Goal: Task Accomplishment & Management: Use online tool/utility

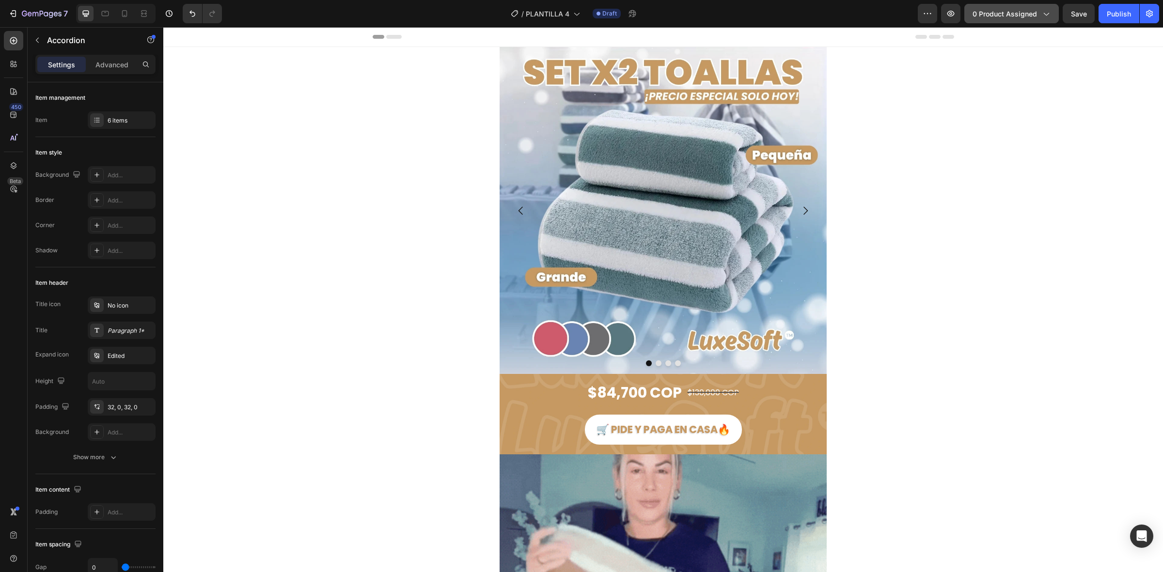
click at [992, 12] on span "0 product assigned" at bounding box center [1005, 14] width 64 height 10
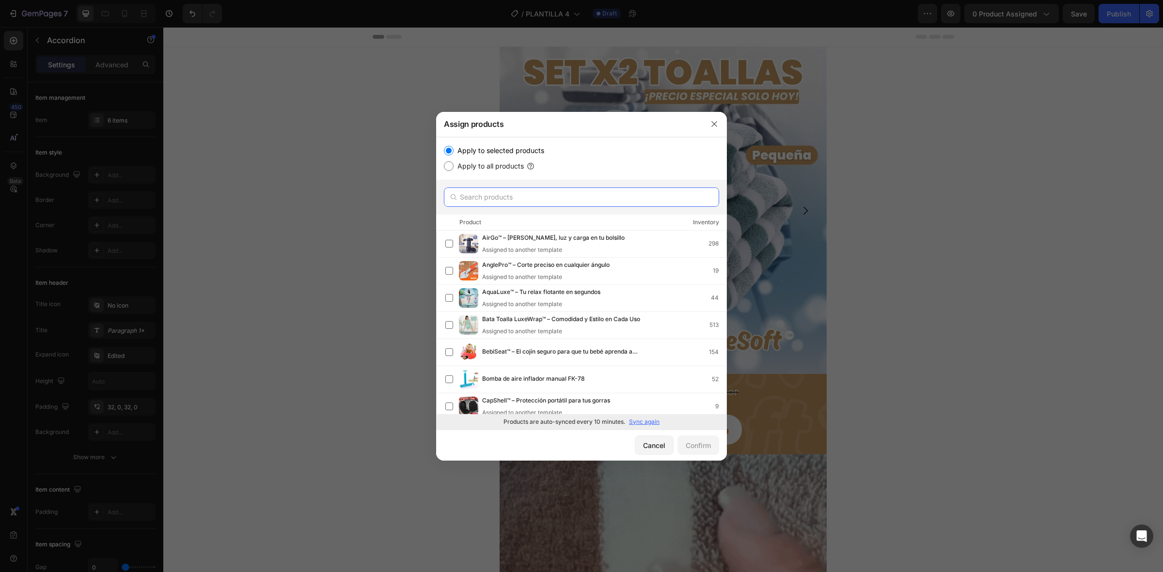
click at [500, 190] on input "text" at bounding box center [581, 197] width 275 height 19
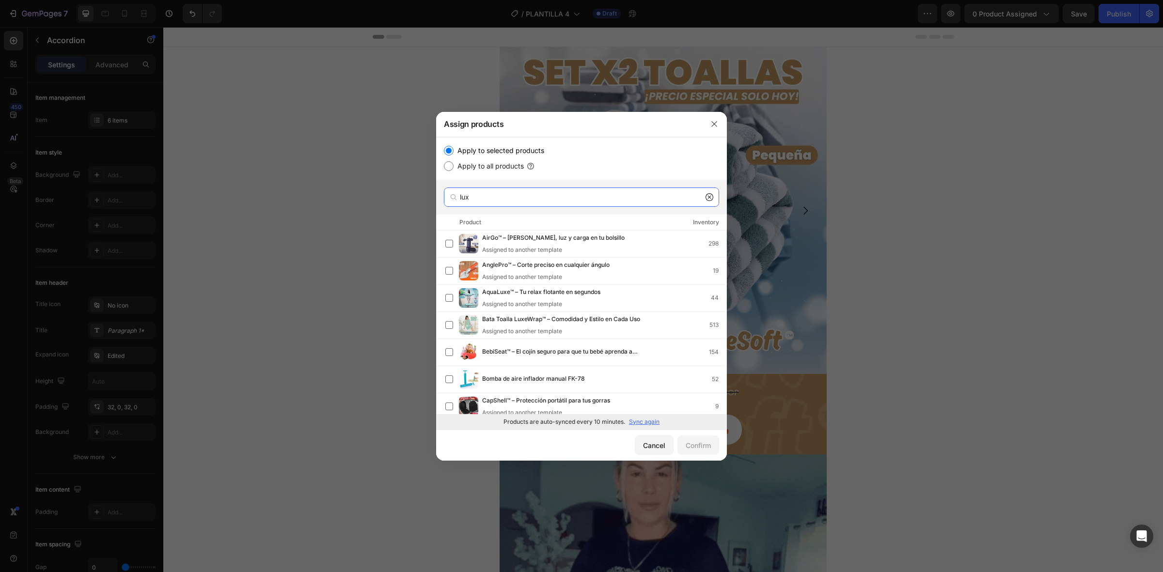
type input "luxe"
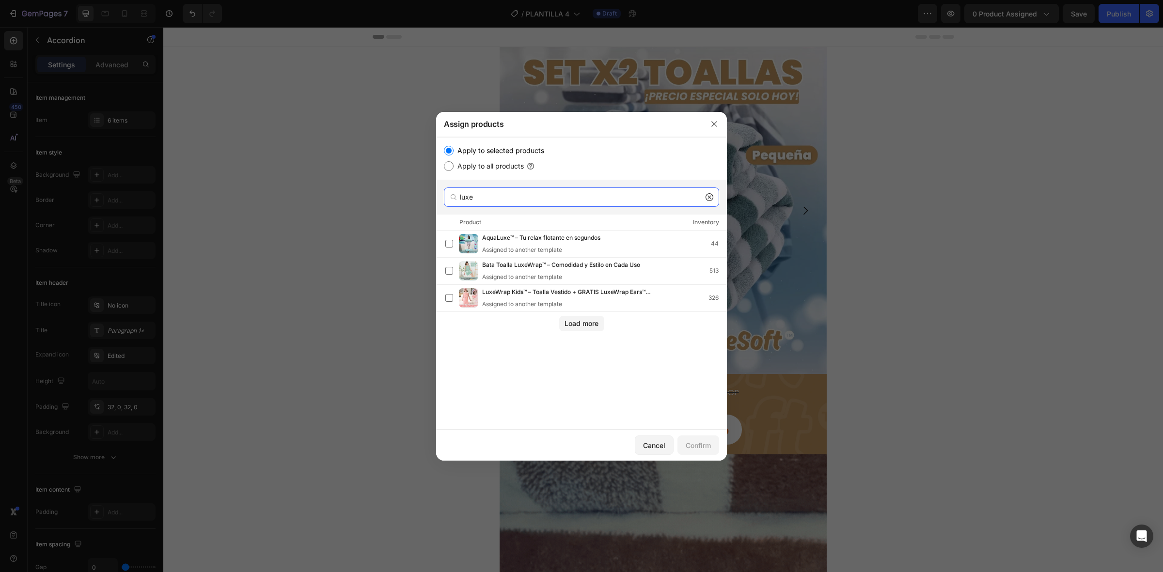
click at [533, 202] on input "luxe" at bounding box center [581, 197] width 275 height 19
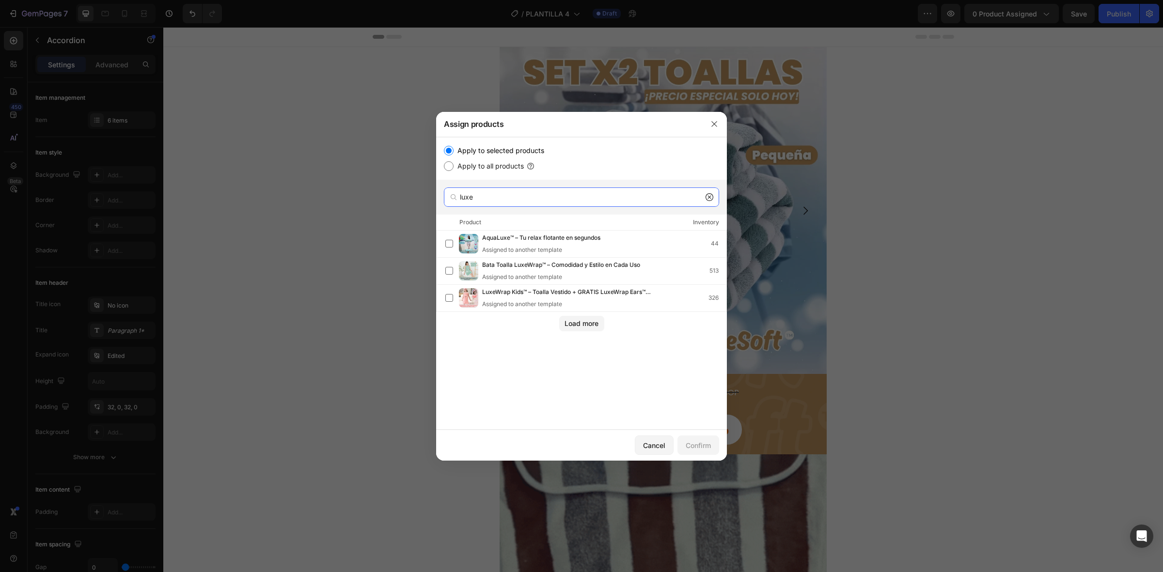
click at [533, 202] on input "luxe" at bounding box center [581, 197] width 275 height 19
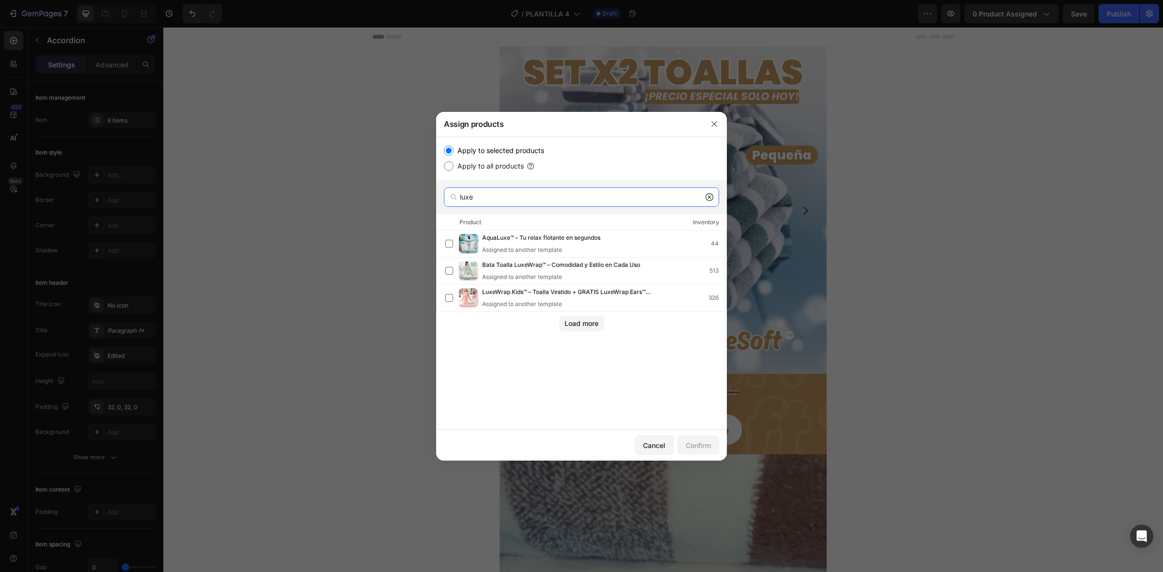
click at [533, 202] on input "luxe" at bounding box center [581, 197] width 275 height 19
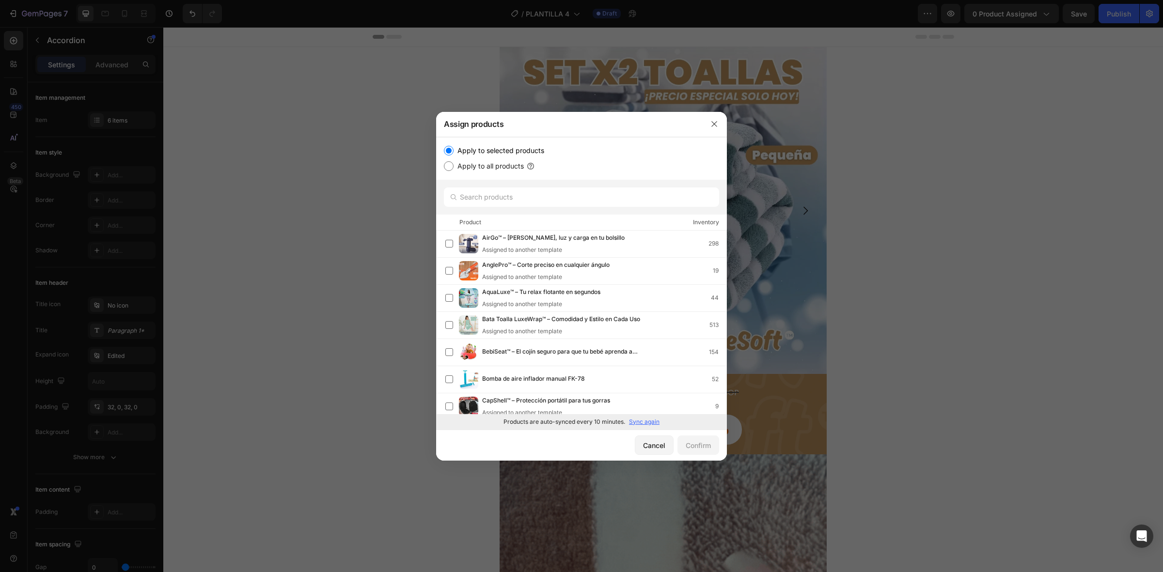
click at [638, 424] on p "Sync again" at bounding box center [644, 422] width 31 height 9
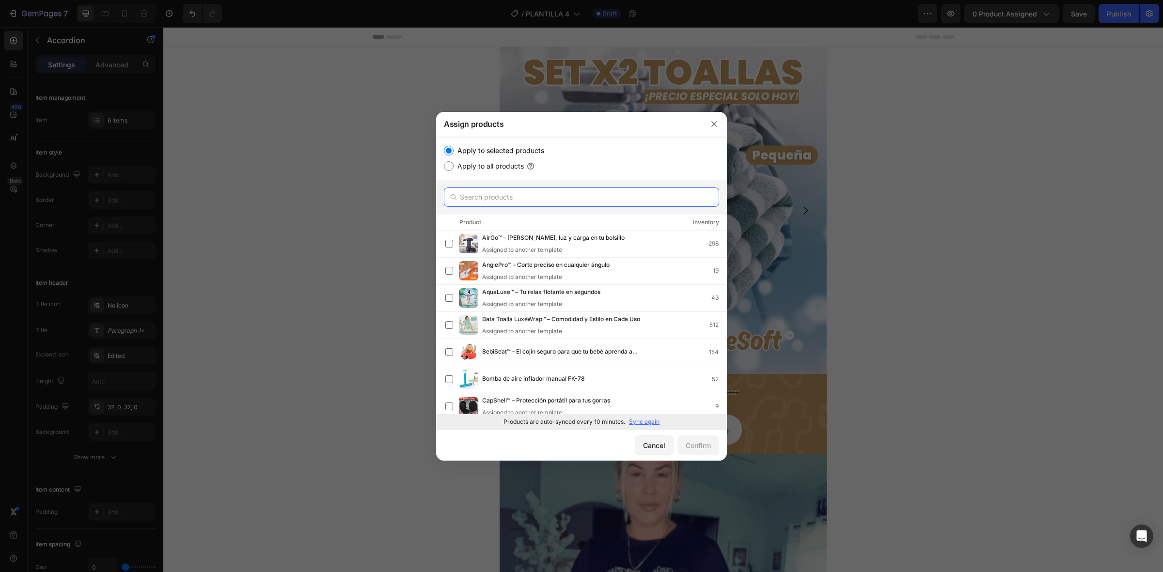
click at [560, 200] on input "text" at bounding box center [581, 197] width 275 height 19
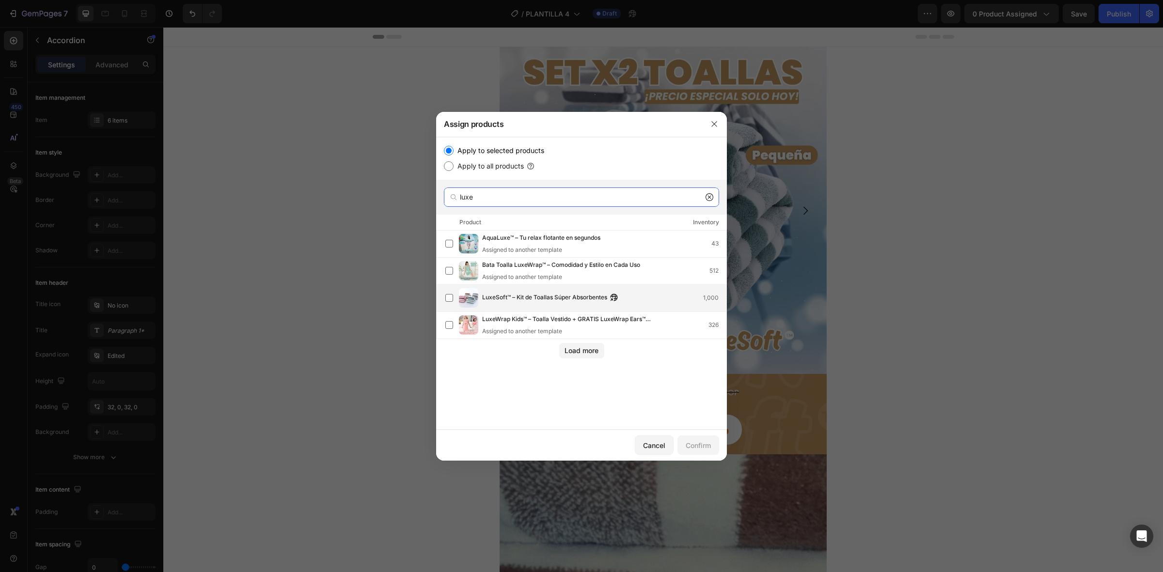
type input "luxe"
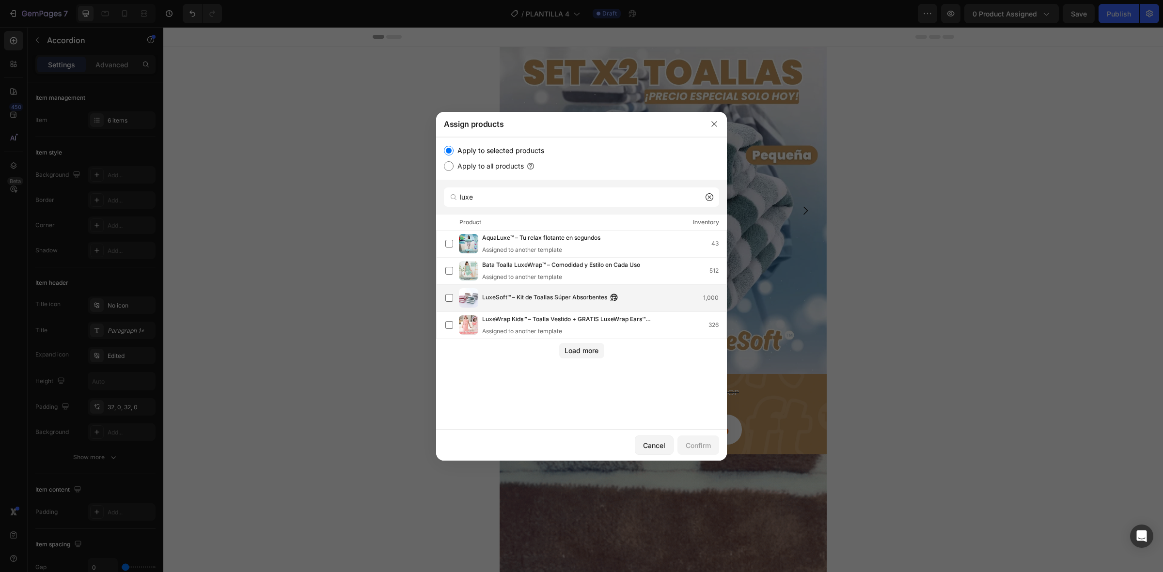
click at [543, 303] on span "LuxeSoft™ – Kit de Toallas Súper Absorbentes" at bounding box center [544, 298] width 125 height 11
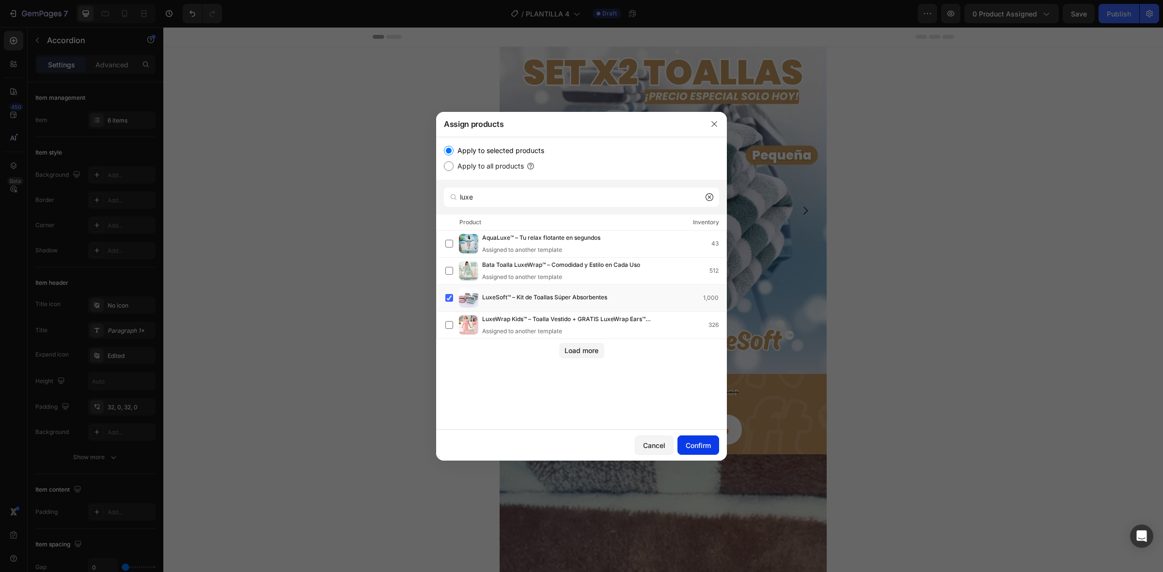
click at [690, 452] on button "Confirm" at bounding box center [698, 445] width 42 height 19
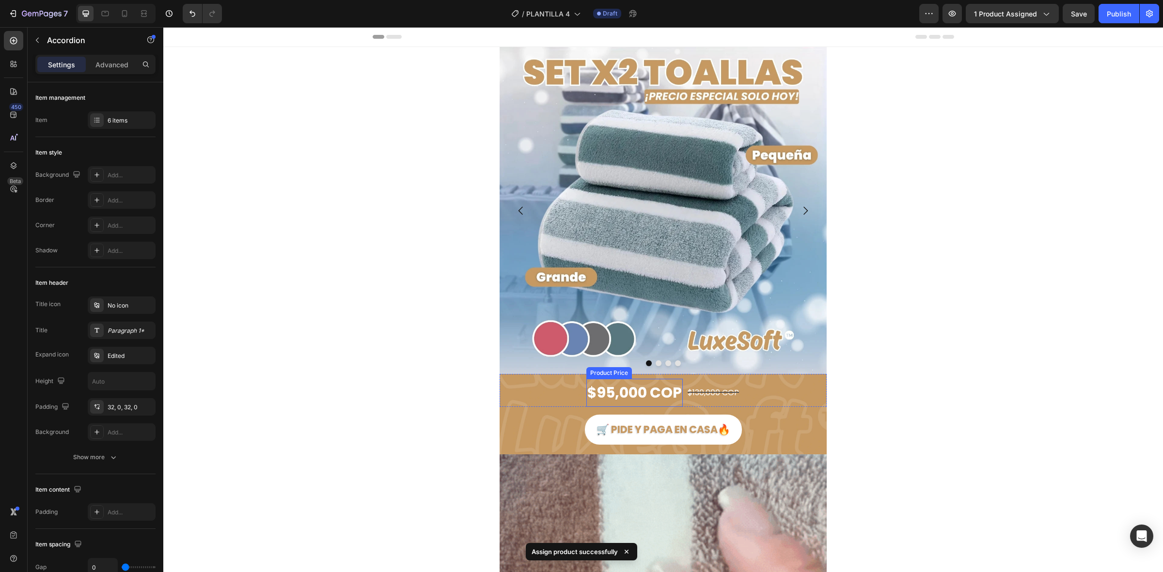
click at [613, 398] on div "$95,000 COP" at bounding box center [634, 393] width 96 height 28
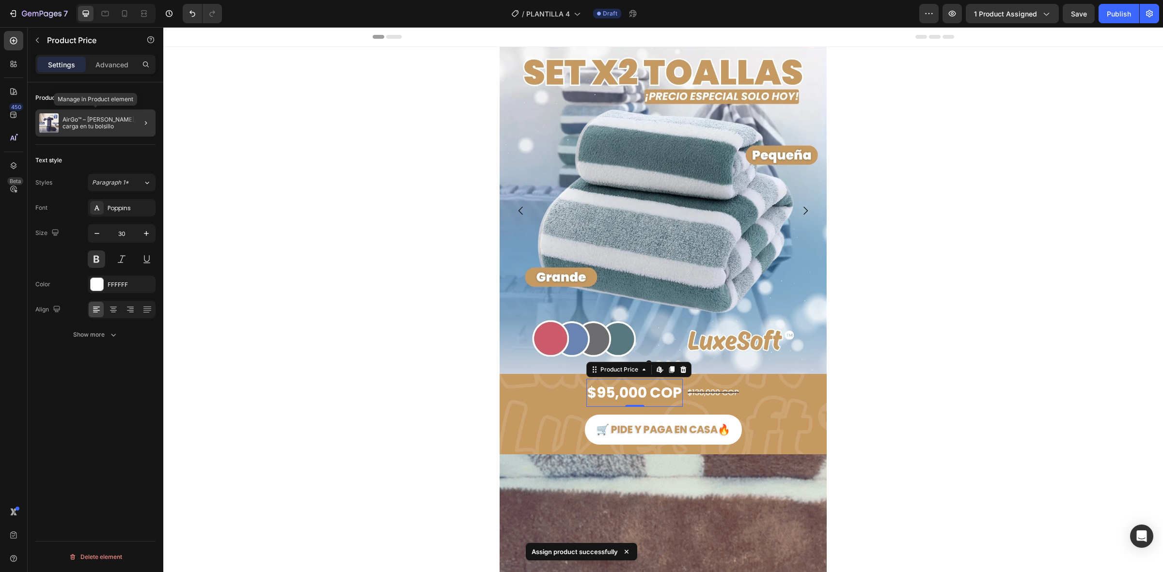
click at [85, 129] on p "AirGo™ – [PERSON_NAME], luz y carga en tu bolsillo" at bounding box center [107, 123] width 89 height 14
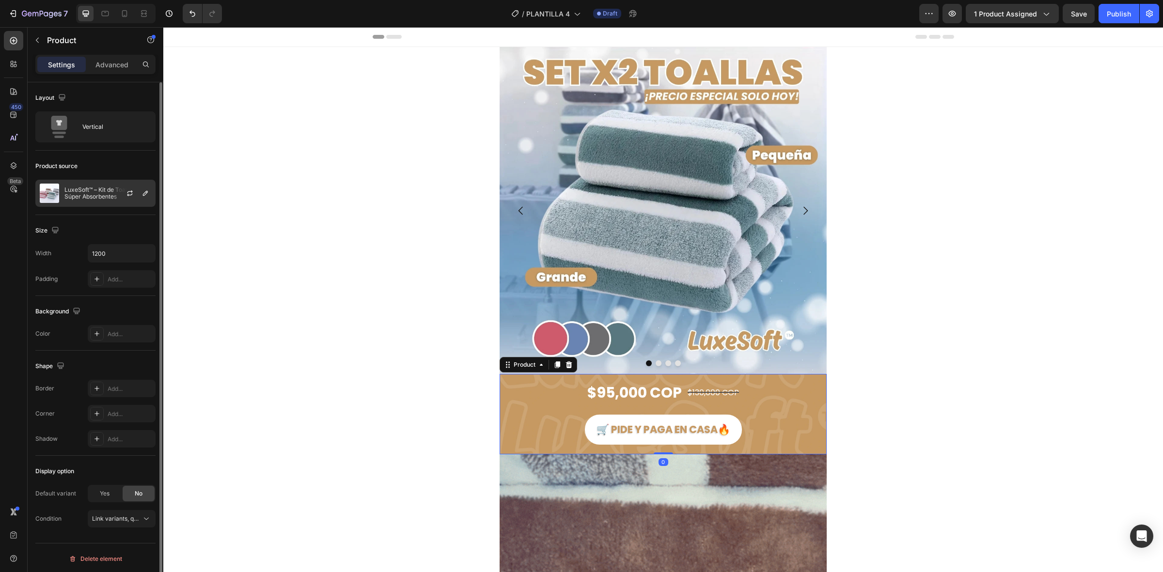
click at [103, 189] on p "LuxeSoft™ – Kit de Toallas Súper Absorbentes" at bounding box center [107, 194] width 87 height 14
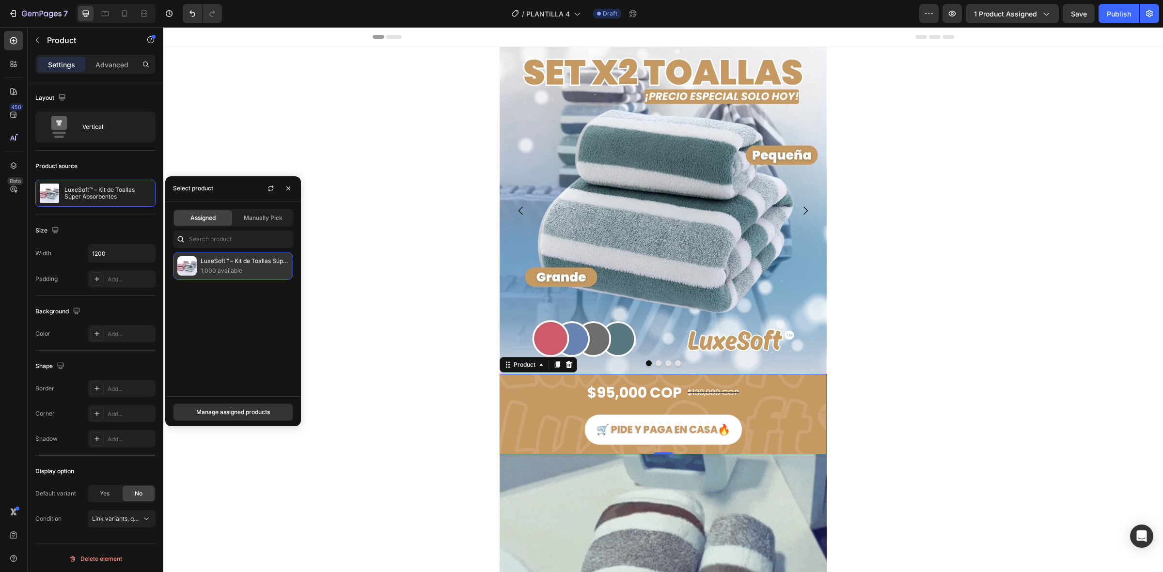
click at [209, 261] on p "LuxeSoft™ – Kit de Toallas Súper Absorbentes" at bounding box center [245, 261] width 88 height 10
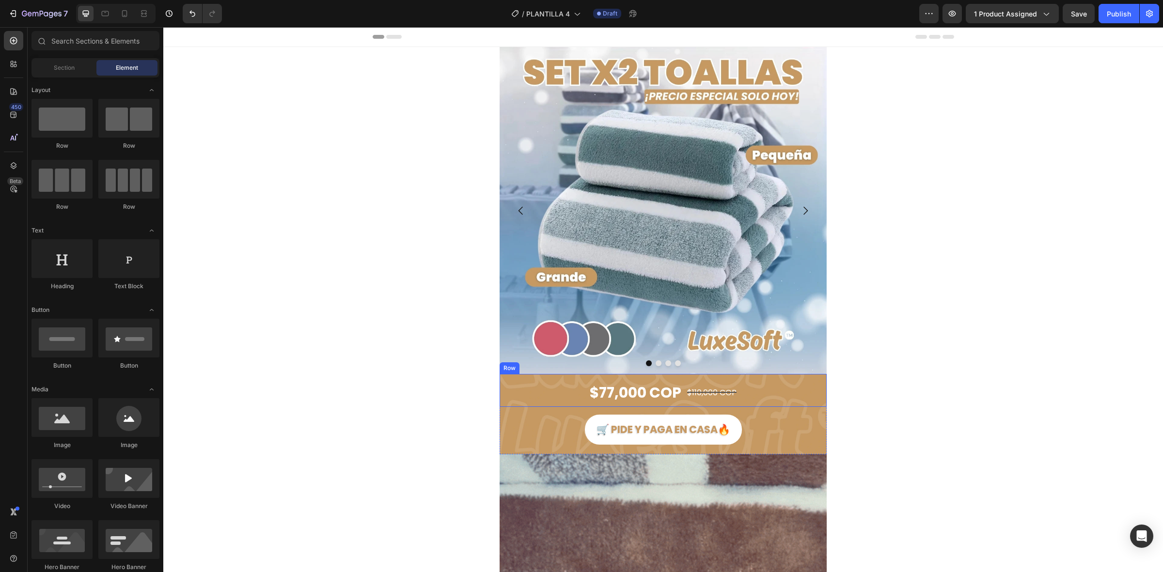
click at [544, 380] on div "$77,000 COP Product Price Product Price $110,000 COP Product Price Product Pric…" at bounding box center [663, 390] width 327 height 33
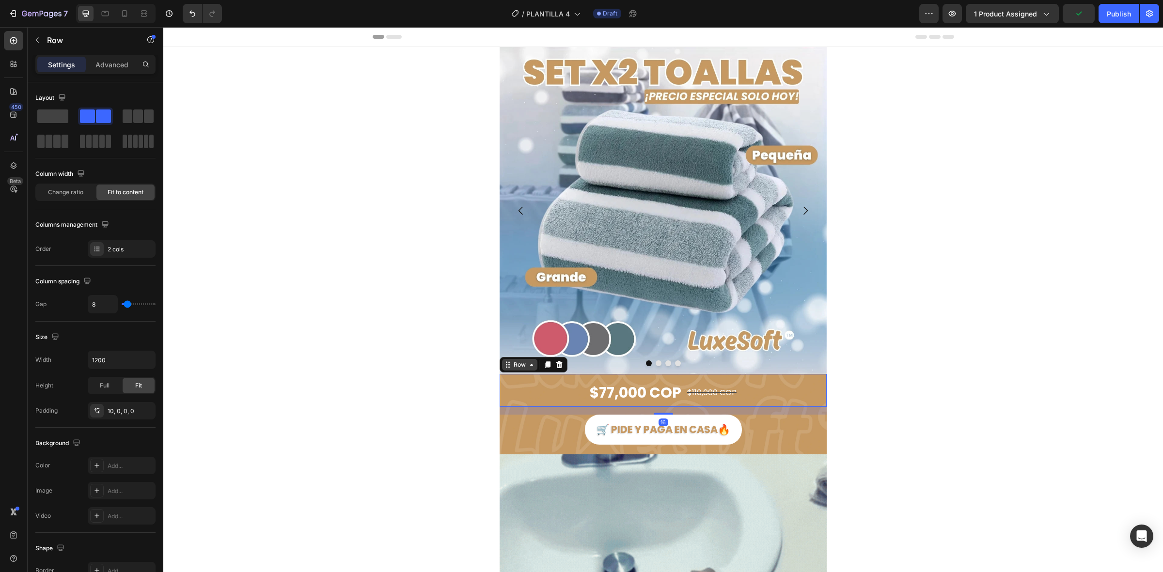
click at [528, 366] on icon at bounding box center [532, 365] width 8 height 8
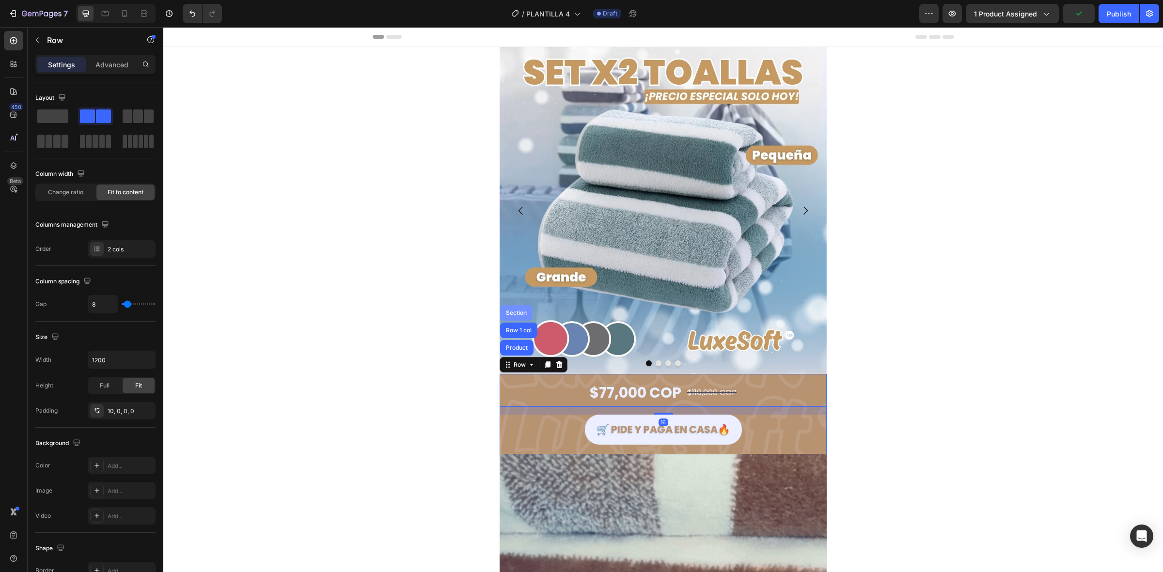
click at [517, 312] on div "Section" at bounding box center [516, 313] width 25 height 6
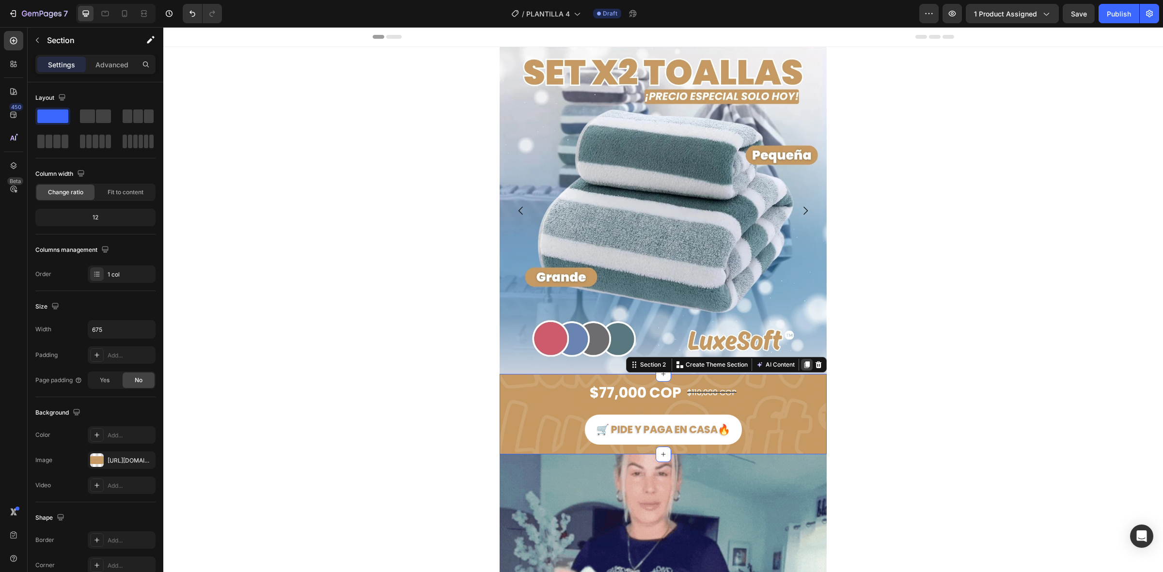
click at [803, 366] on icon at bounding box center [807, 365] width 8 height 8
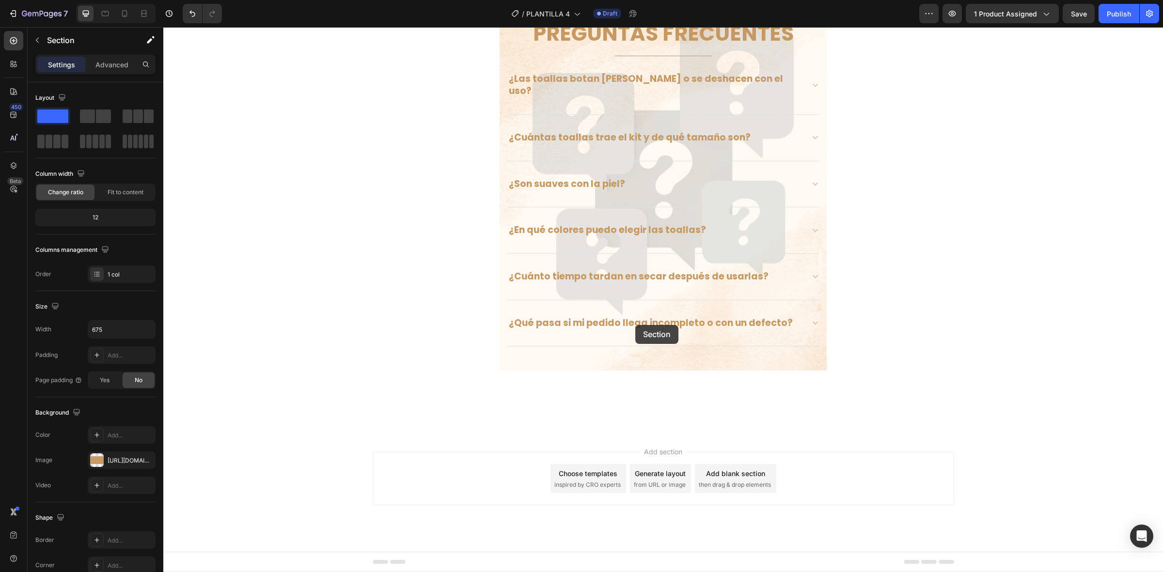
scroll to position [2847, 0]
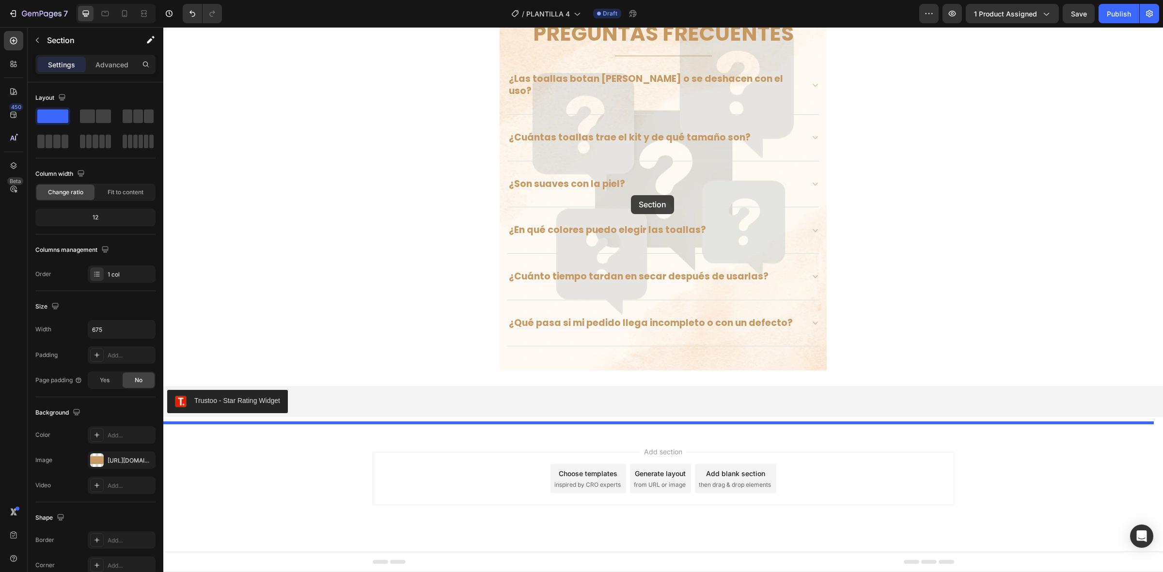
drag, startPoint x: 629, startPoint y: 389, endPoint x: 631, endPoint y: 195, distance: 193.3
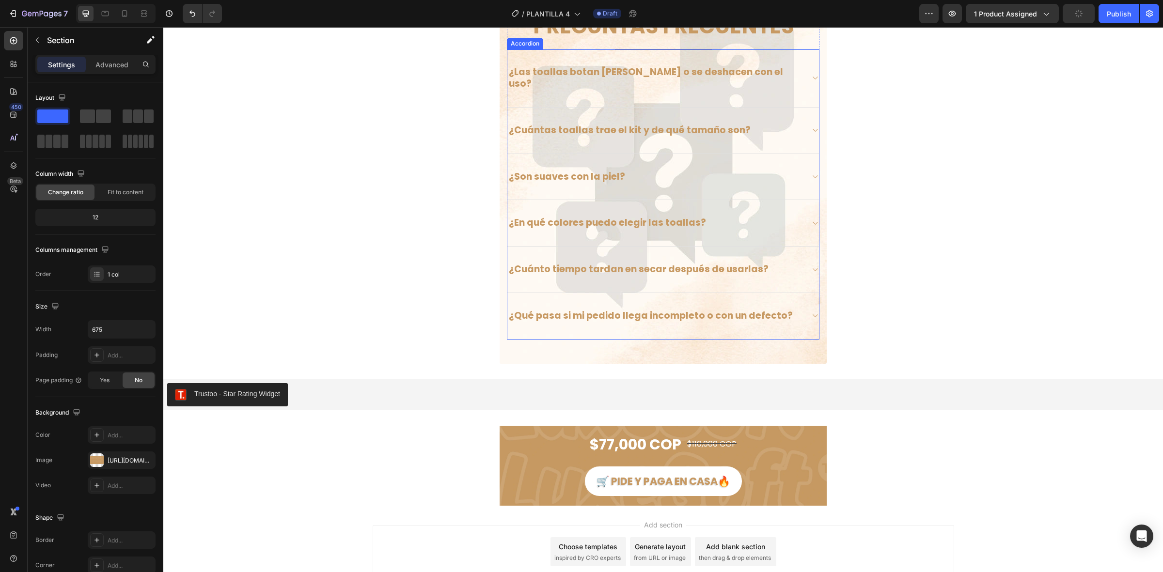
scroll to position [3038, 0]
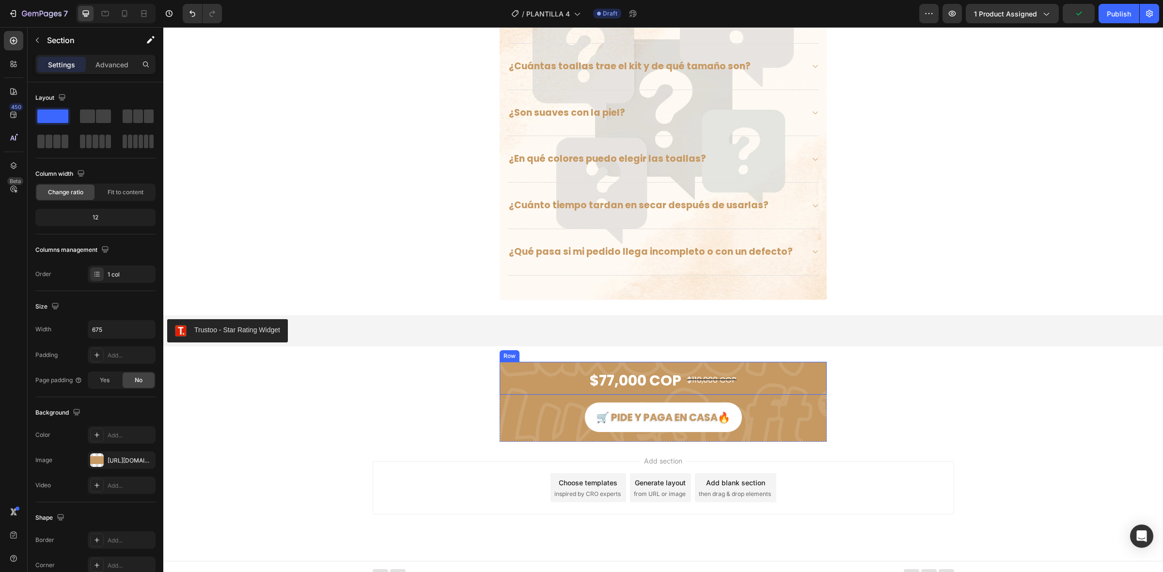
click at [502, 383] on div "$77,000 COP Product Price Product Price $110,000 COP Product Price Product Pric…" at bounding box center [663, 378] width 327 height 33
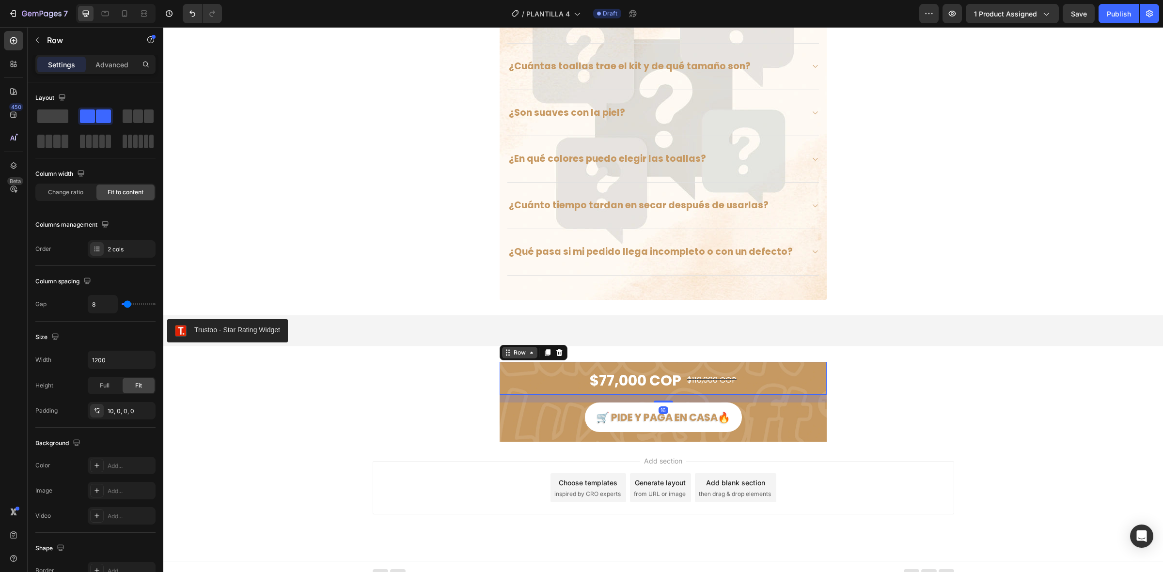
click at [515, 348] on div "Row" at bounding box center [520, 352] width 16 height 9
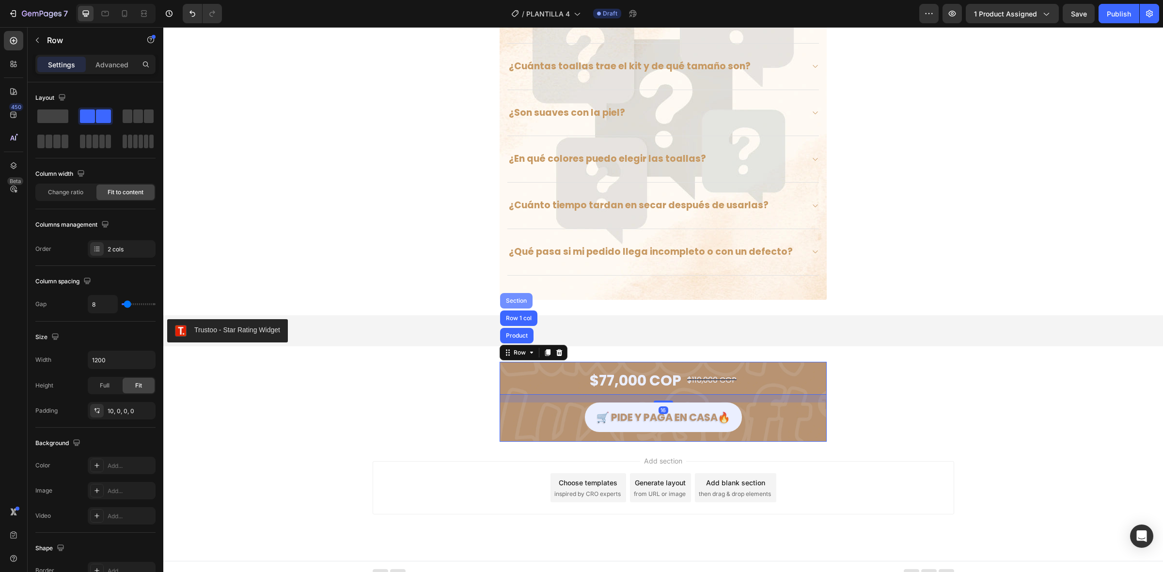
click at [515, 298] on div "Section" at bounding box center [516, 301] width 25 height 6
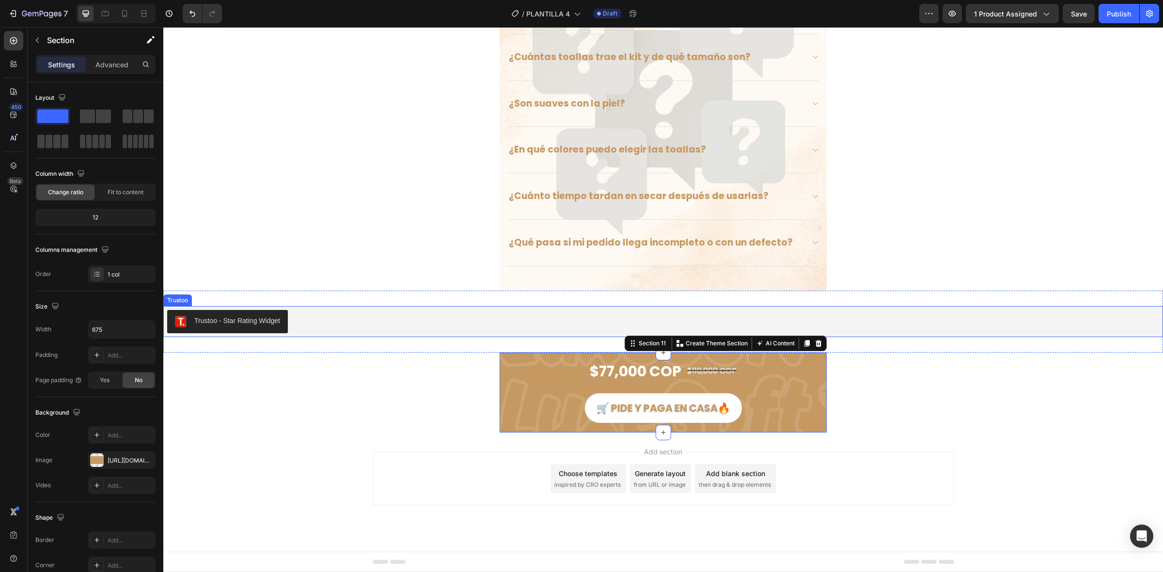
scroll to position [2471, 0]
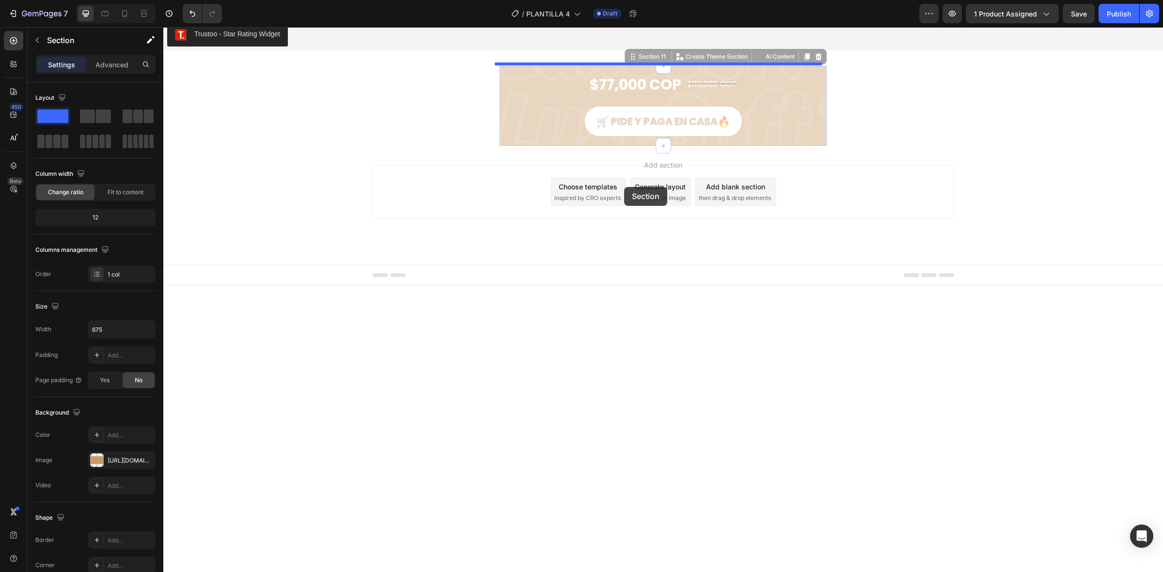
drag, startPoint x: 629, startPoint y: 471, endPoint x: 624, endPoint y: 187, distance: 284.0
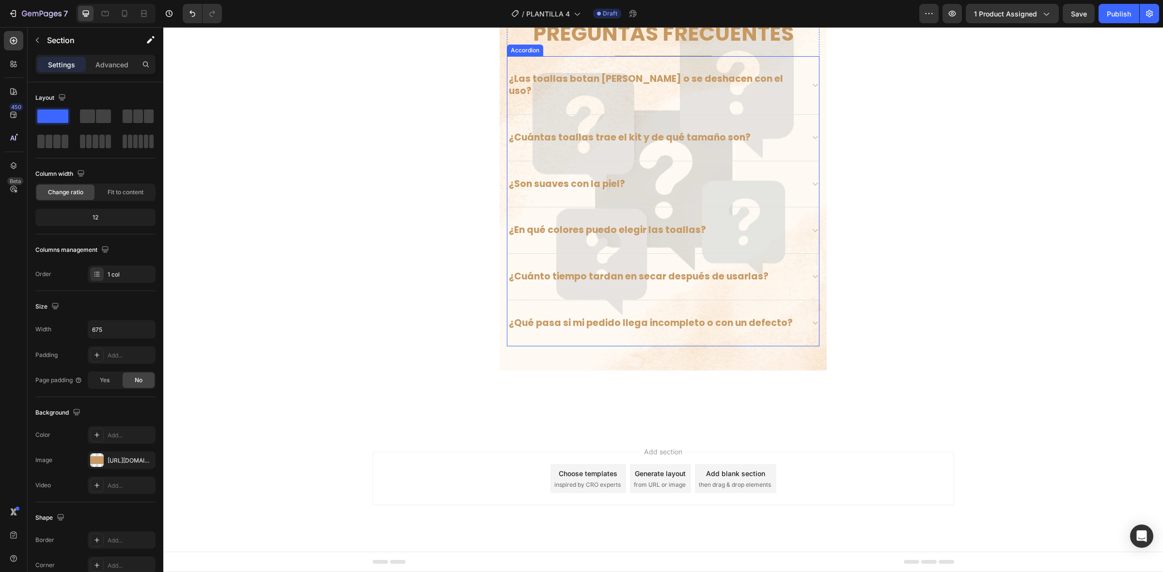
scroll to position [2229, 0]
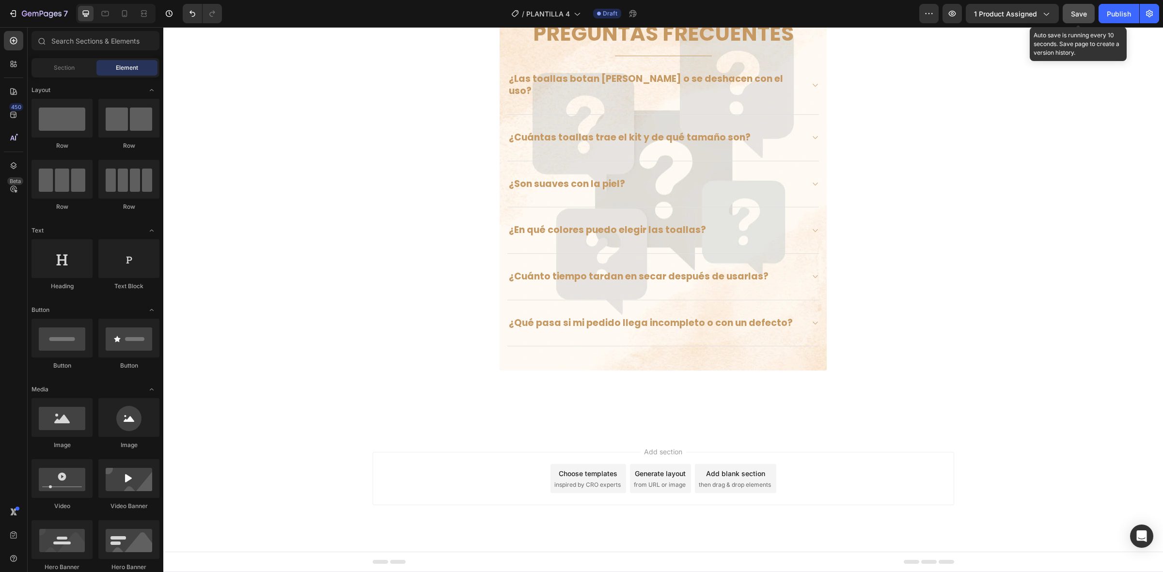
click at [1072, 13] on span "Save" at bounding box center [1079, 14] width 16 height 8
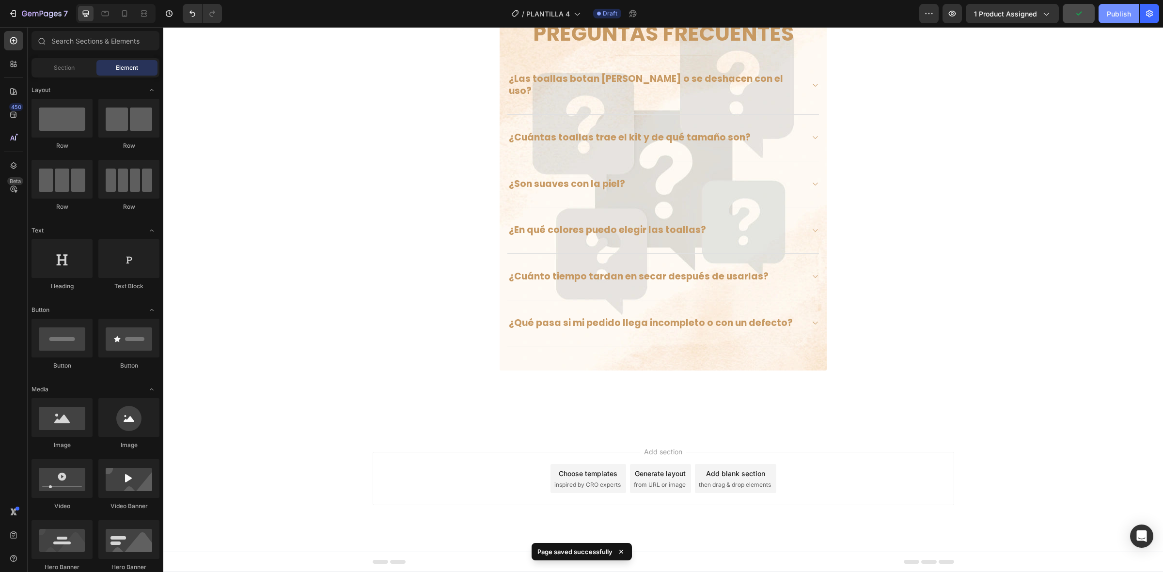
click at [1115, 22] on button "Publish" at bounding box center [1118, 13] width 41 height 19
